Goal: Transaction & Acquisition: Purchase product/service

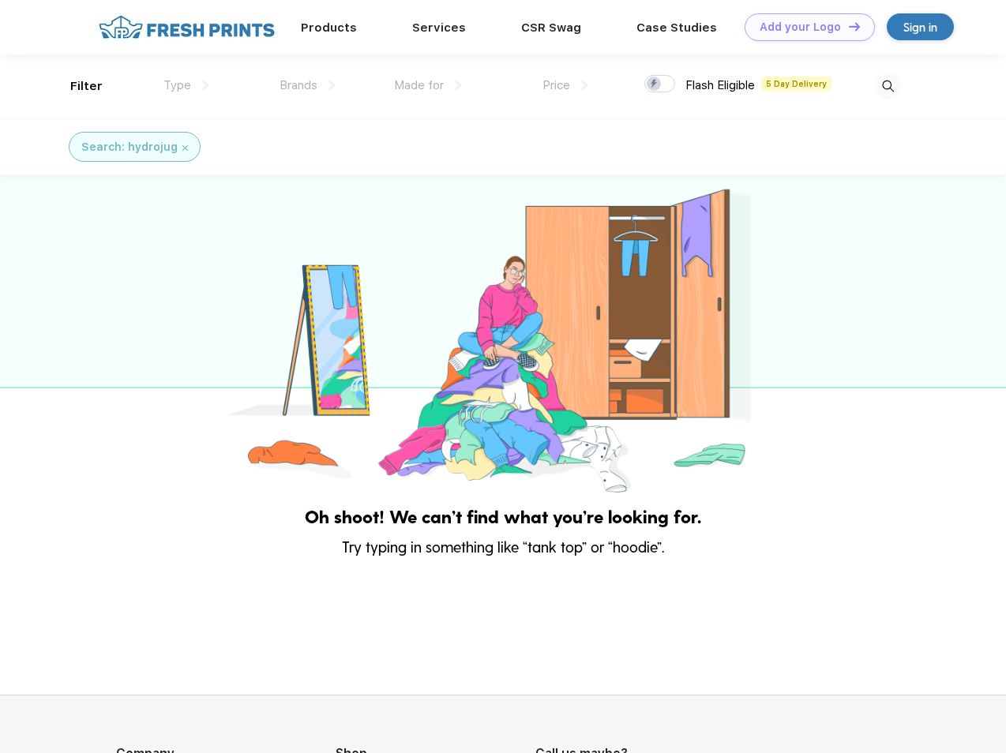
click at [804, 27] on link "Add your Logo Design Tool" at bounding box center [810, 27] width 130 height 28
click at [0, 0] on div "Design Tool" at bounding box center [0, 0] width 0 height 0
click at [847, 26] on link "Add your Logo Design Tool" at bounding box center [810, 27] width 130 height 28
click at [76, 86] on div "Filter" at bounding box center [86, 86] width 32 height 18
click at [186, 85] on span "Type" at bounding box center [177, 85] width 28 height 14
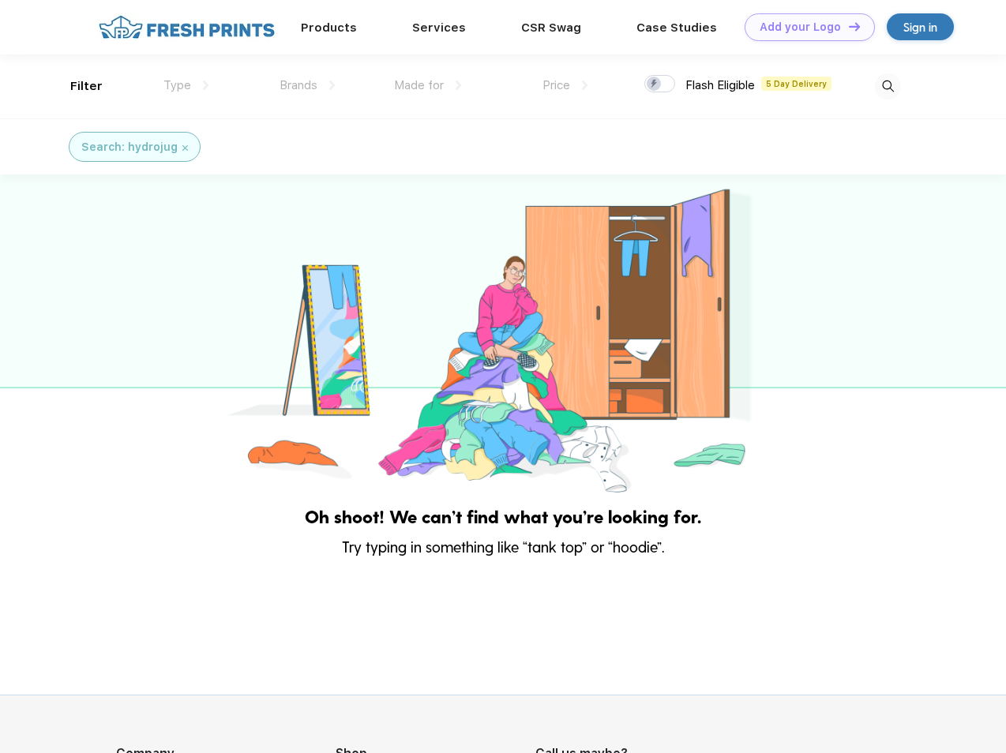
click at [307, 85] on span "Brands" at bounding box center [299, 85] width 38 height 14
click at [428, 85] on span "Made for" at bounding box center [419, 85] width 50 height 14
click at [565, 85] on span "Price" at bounding box center [556, 85] width 28 height 14
click at [660, 84] on div at bounding box center [659, 83] width 31 height 17
click at [655, 84] on input "checkbox" at bounding box center [649, 79] width 10 height 10
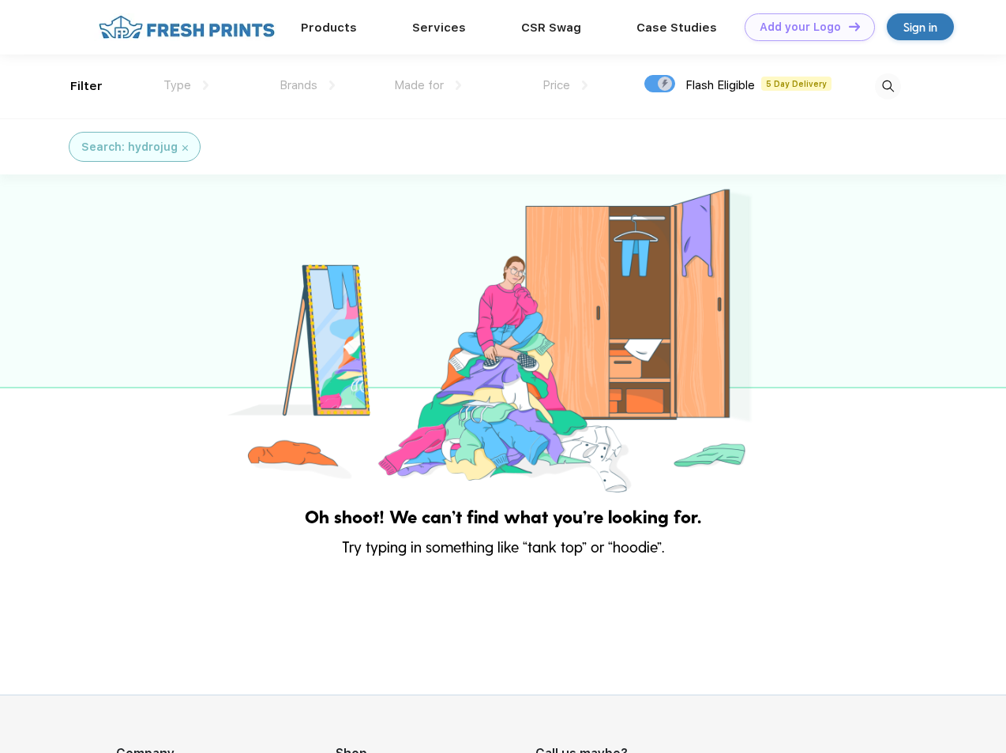
click at [888, 86] on img at bounding box center [888, 86] width 26 height 26
